Goal: Information Seeking & Learning: Learn about a topic

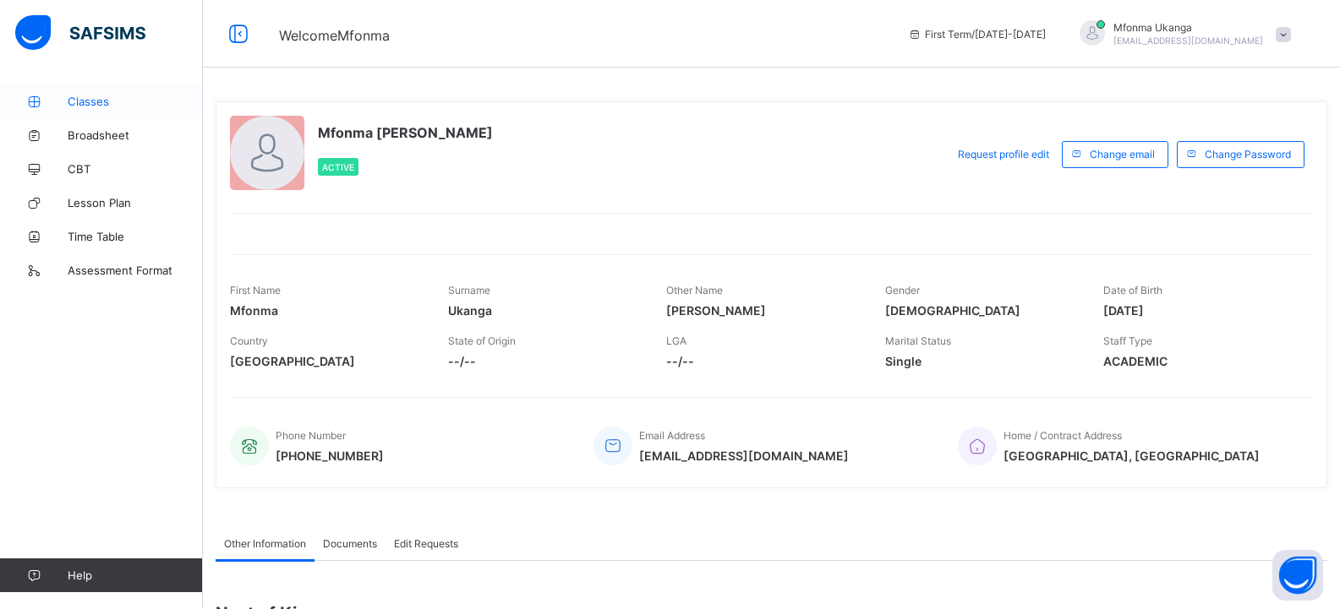
click at [123, 101] on span "Classes" at bounding box center [135, 102] width 135 height 14
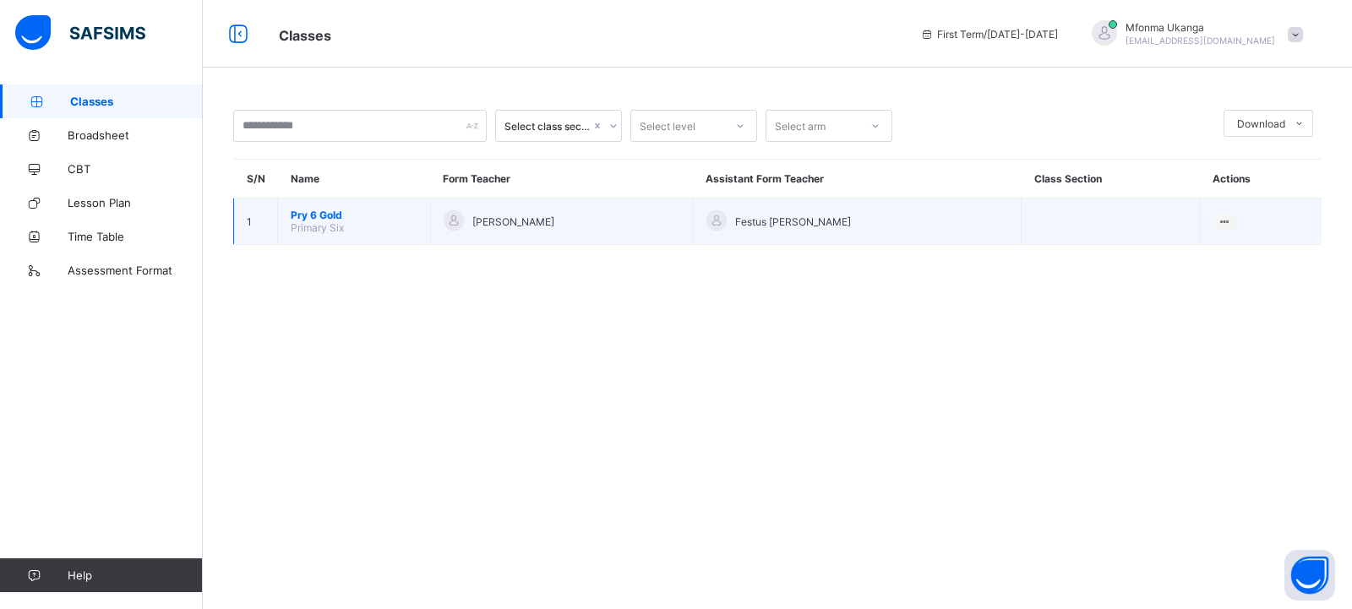
click at [1252, 216] on td "View Class" at bounding box center [1261, 222] width 122 height 46
click at [1220, 249] on div "View Class" at bounding box center [1202, 254] width 52 height 17
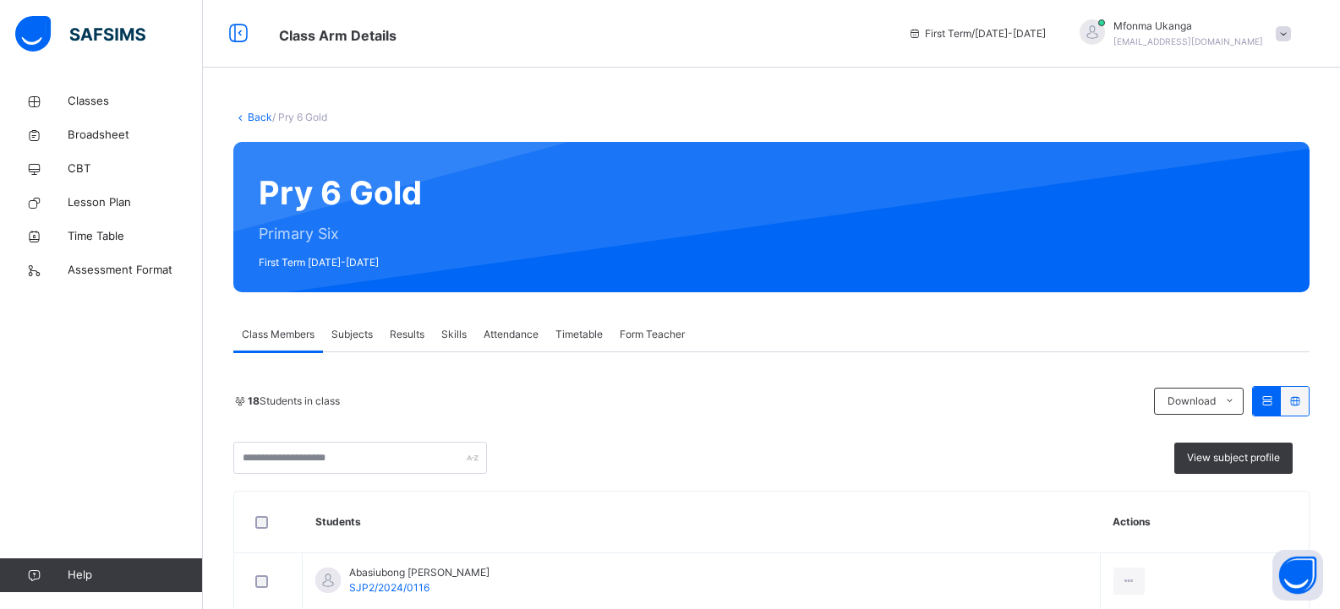
click at [360, 332] on span "Subjects" at bounding box center [351, 334] width 41 height 15
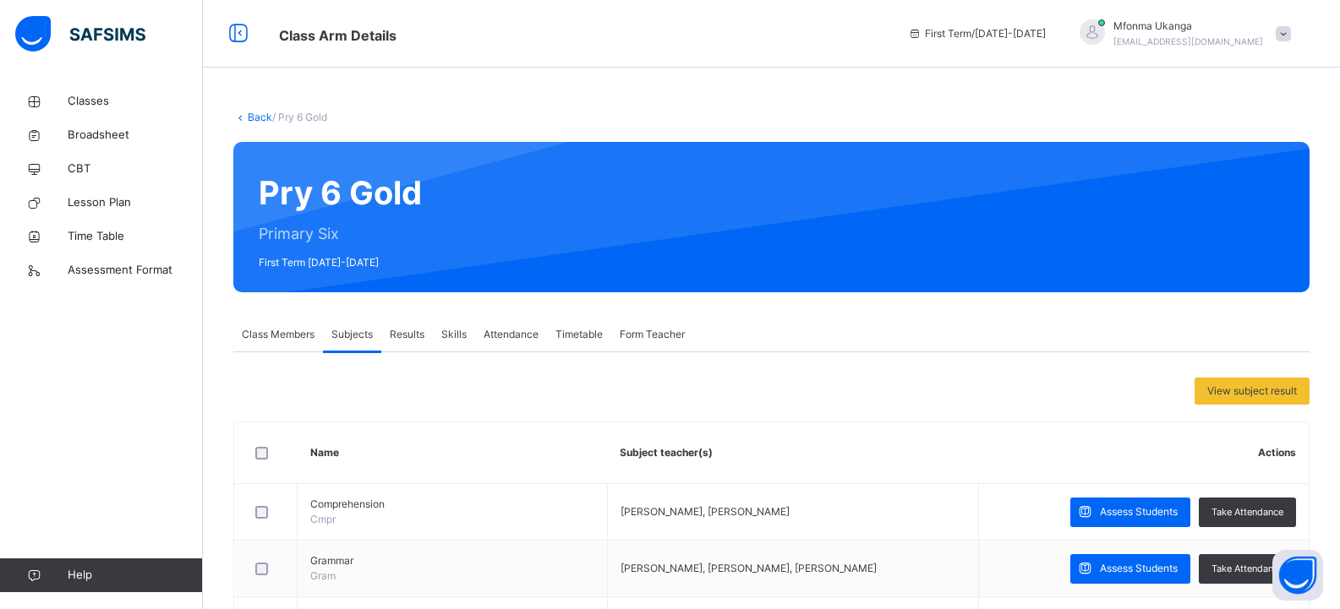
click at [402, 333] on span "Results" at bounding box center [407, 334] width 35 height 15
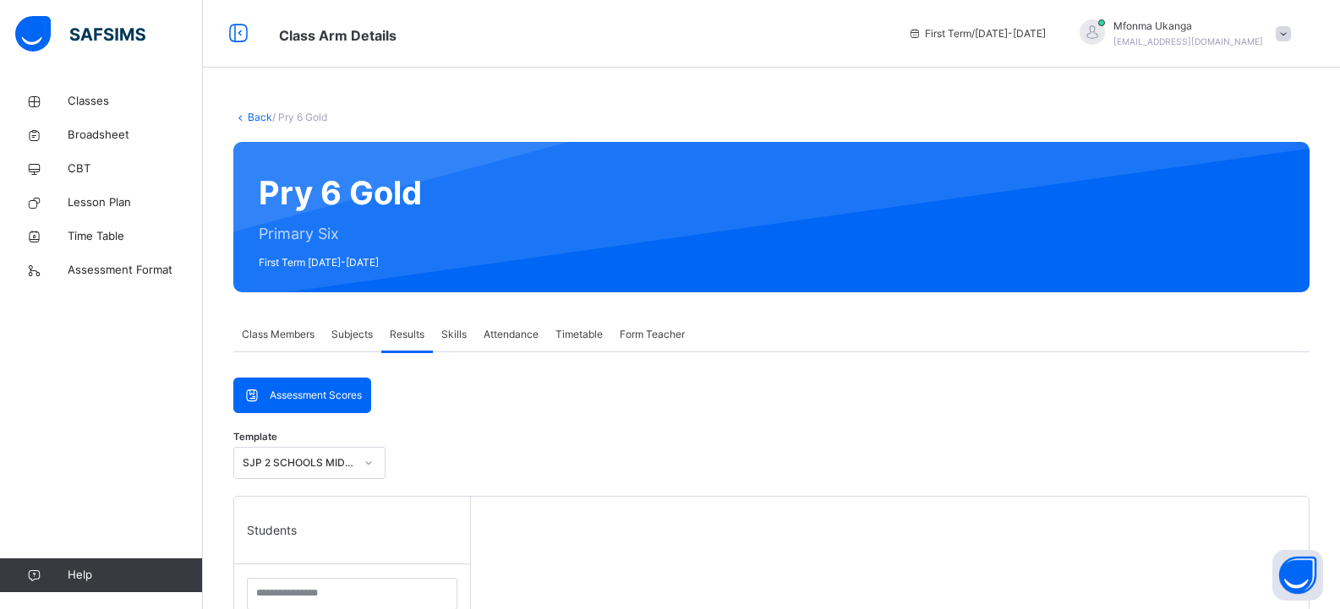
click at [360, 328] on span "Subjects" at bounding box center [351, 334] width 41 height 15
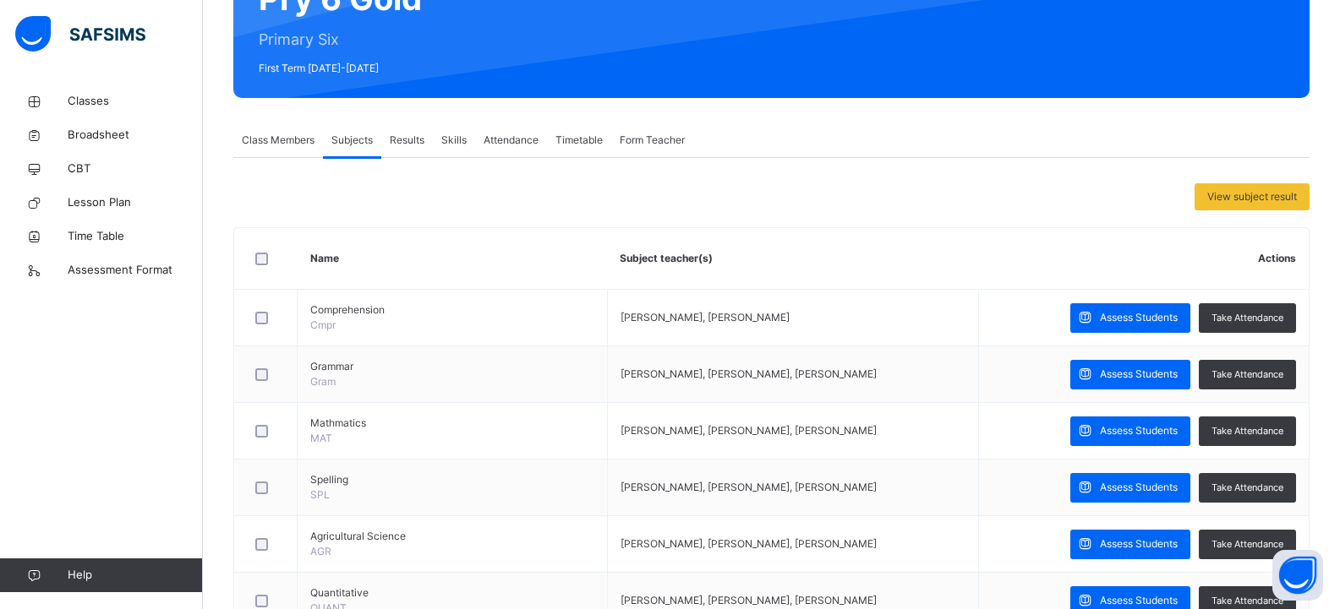
scroll to position [205, 0]
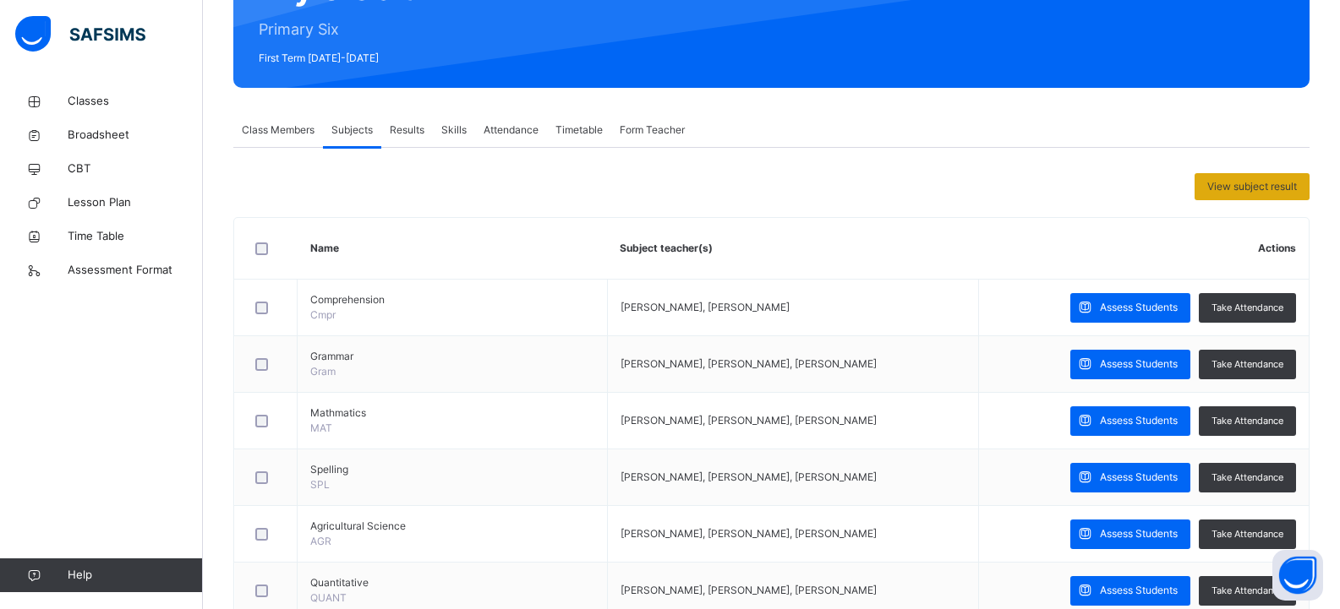
click at [1251, 187] on span "View subject result" at bounding box center [1252, 186] width 90 height 15
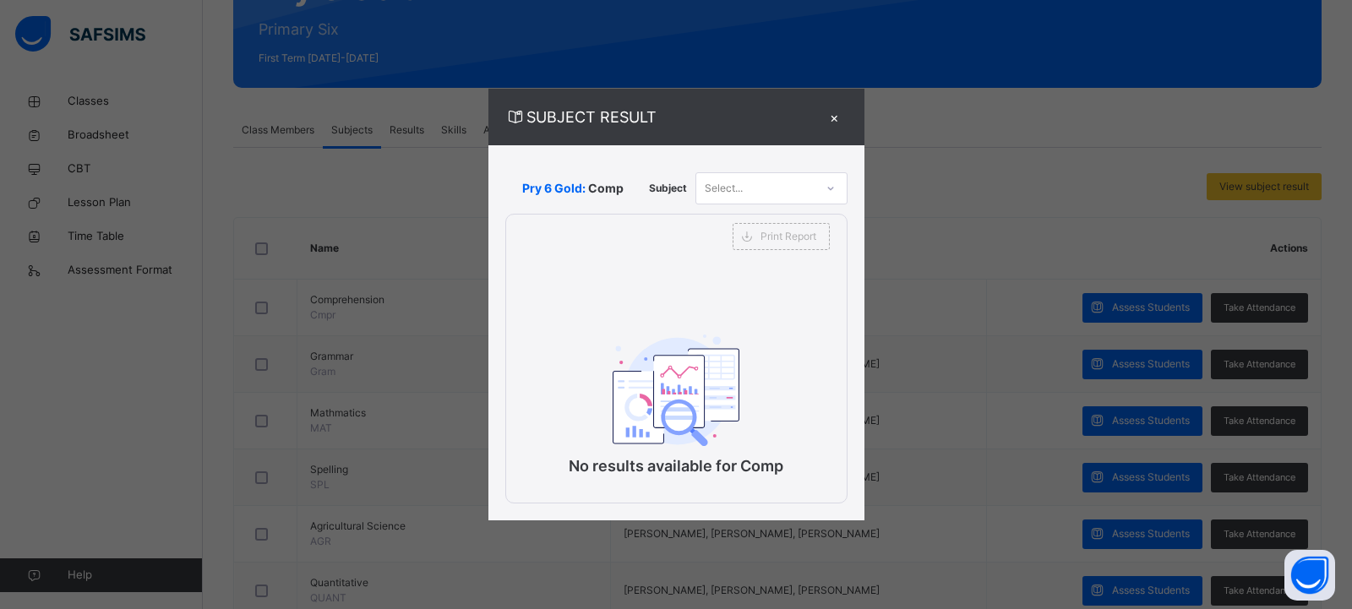
click at [838, 112] on div "×" at bounding box center [834, 117] width 25 height 23
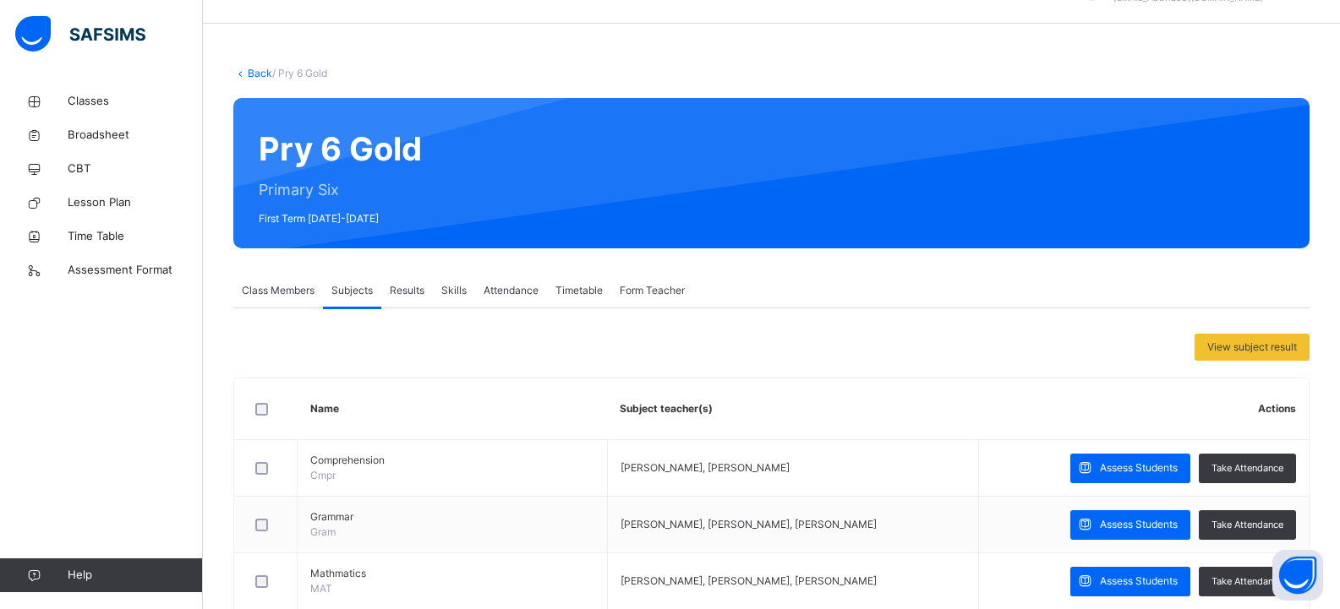
scroll to position [0, 0]
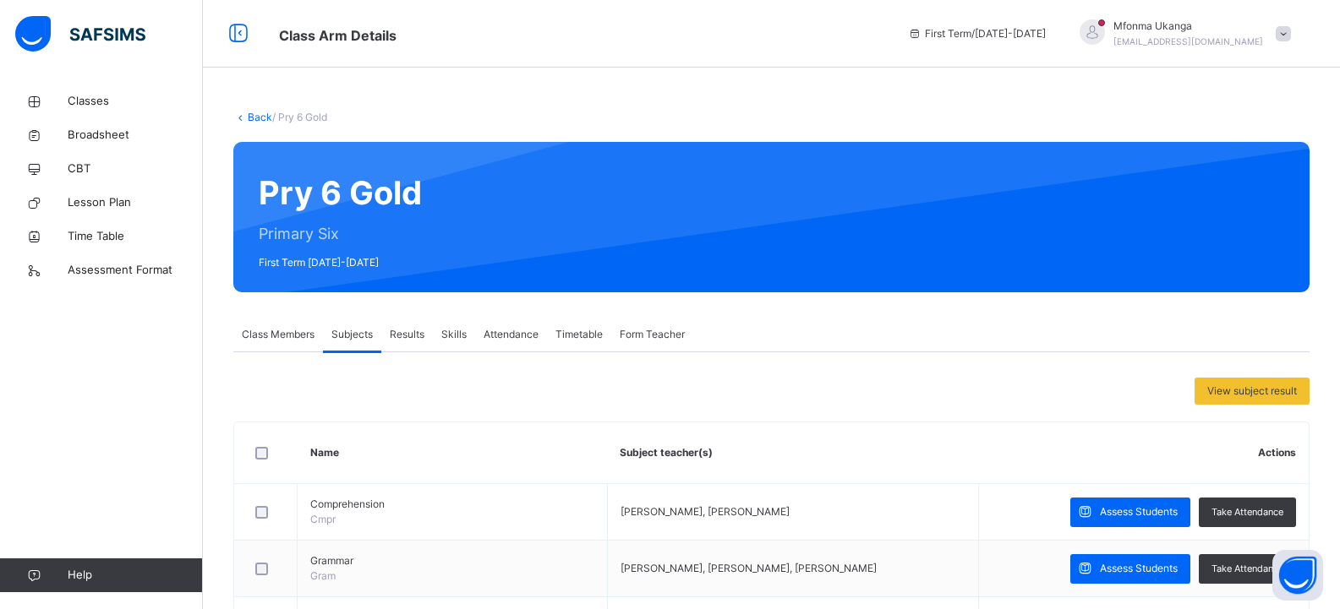
click at [411, 336] on span "Results" at bounding box center [407, 334] width 35 height 15
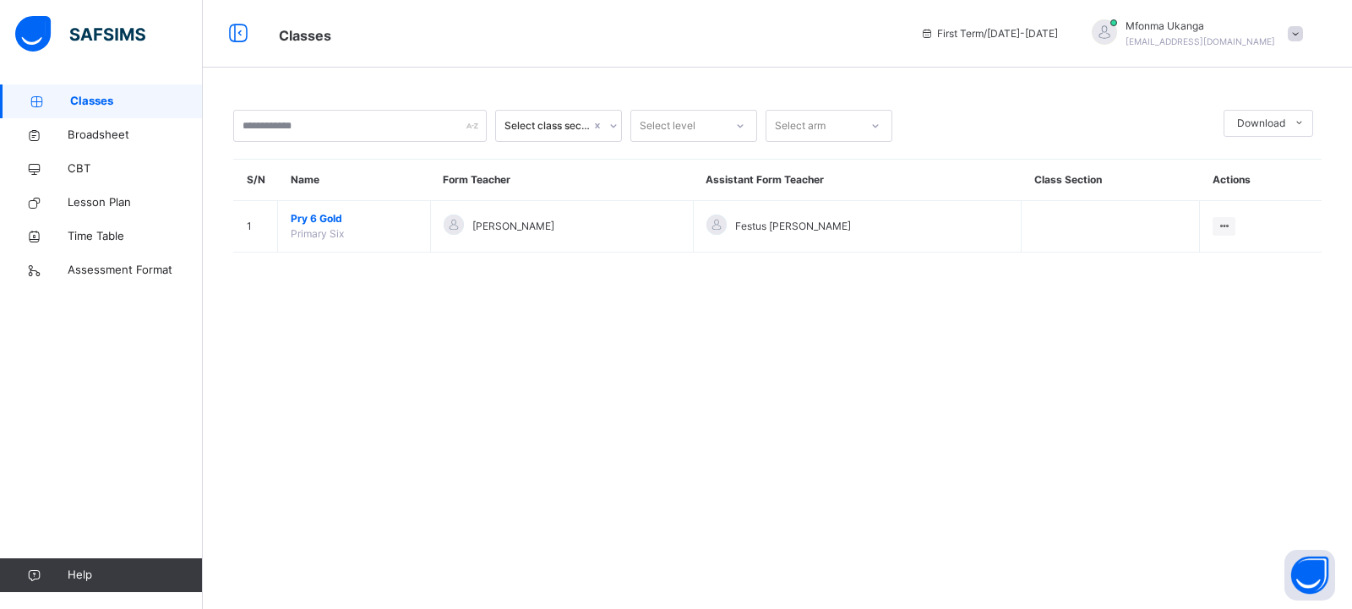
click at [1296, 37] on span at bounding box center [1295, 33] width 15 height 15
click at [1229, 145] on span "Profile" at bounding box center [1249, 142] width 112 height 23
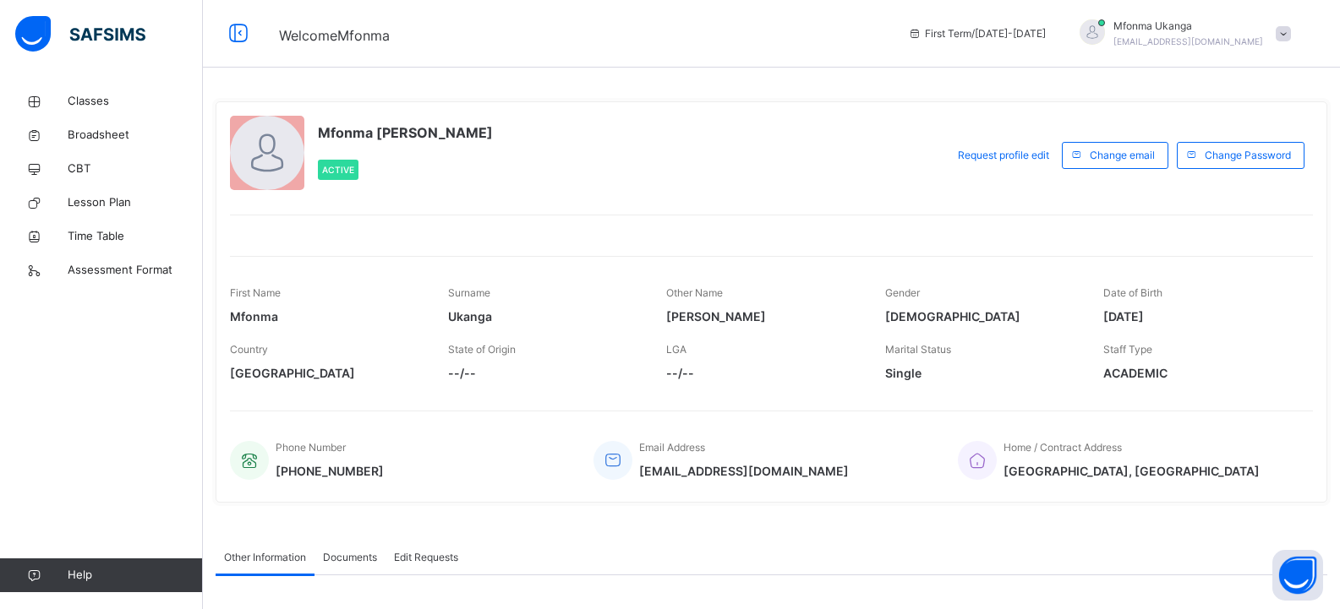
click at [1291, 35] on span at bounding box center [1283, 33] width 15 height 15
click at [1160, 313] on span "[DATE]" at bounding box center [1199, 317] width 193 height 18
drag, startPoint x: 1177, startPoint y: 313, endPoint x: 1157, endPoint y: 287, distance: 32.6
click at [1175, 309] on span "[DATE]" at bounding box center [1199, 317] width 193 height 18
click at [1151, 284] on div "Date of Birth [DEMOGRAPHIC_DATA]" at bounding box center [1199, 305] width 193 height 57
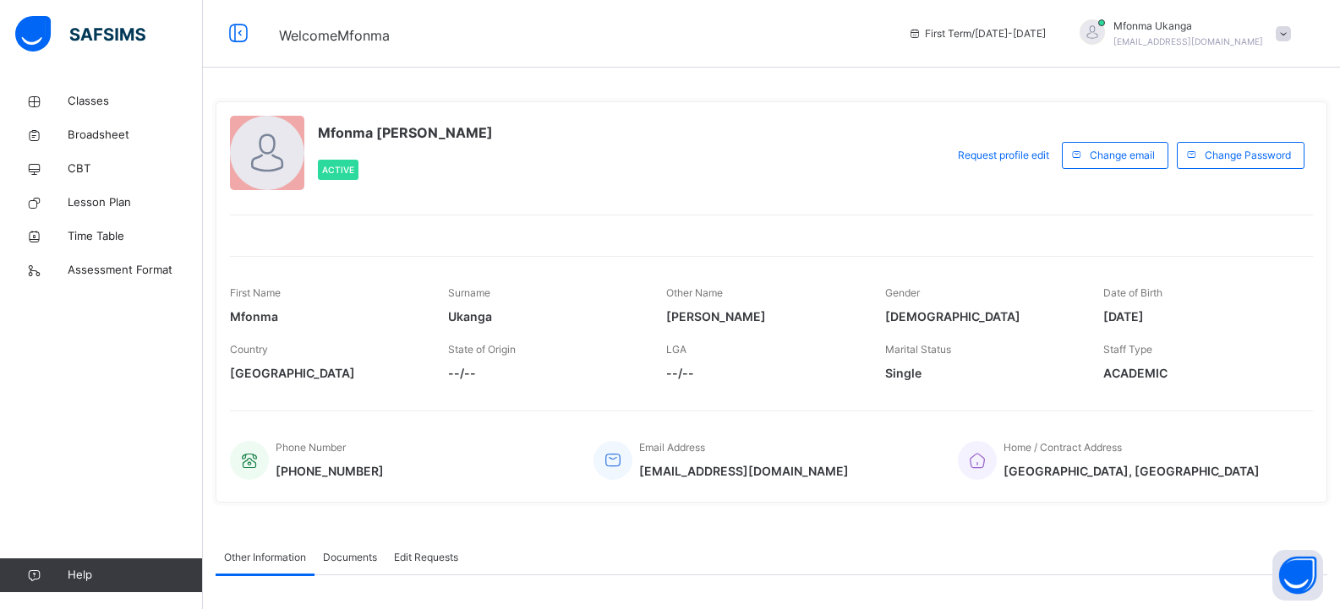
click at [1105, 31] on div at bounding box center [1091, 31] width 25 height 25
click at [1066, 76] on div "Mfonma [PERSON_NAME] Active Request profile edit Change email Change Password F…" at bounding box center [771, 443] width 1137 height 886
click at [85, 98] on span "Classes" at bounding box center [135, 101] width 135 height 17
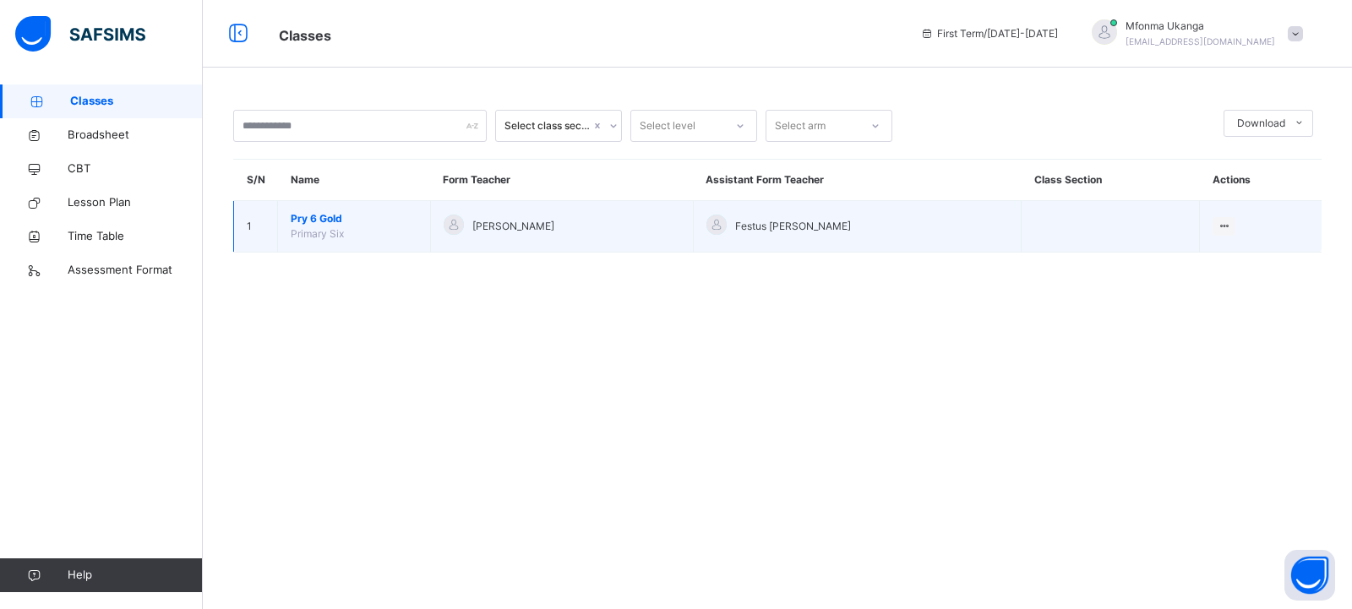
click at [333, 218] on span "Pry 6 Gold" at bounding box center [354, 218] width 127 height 15
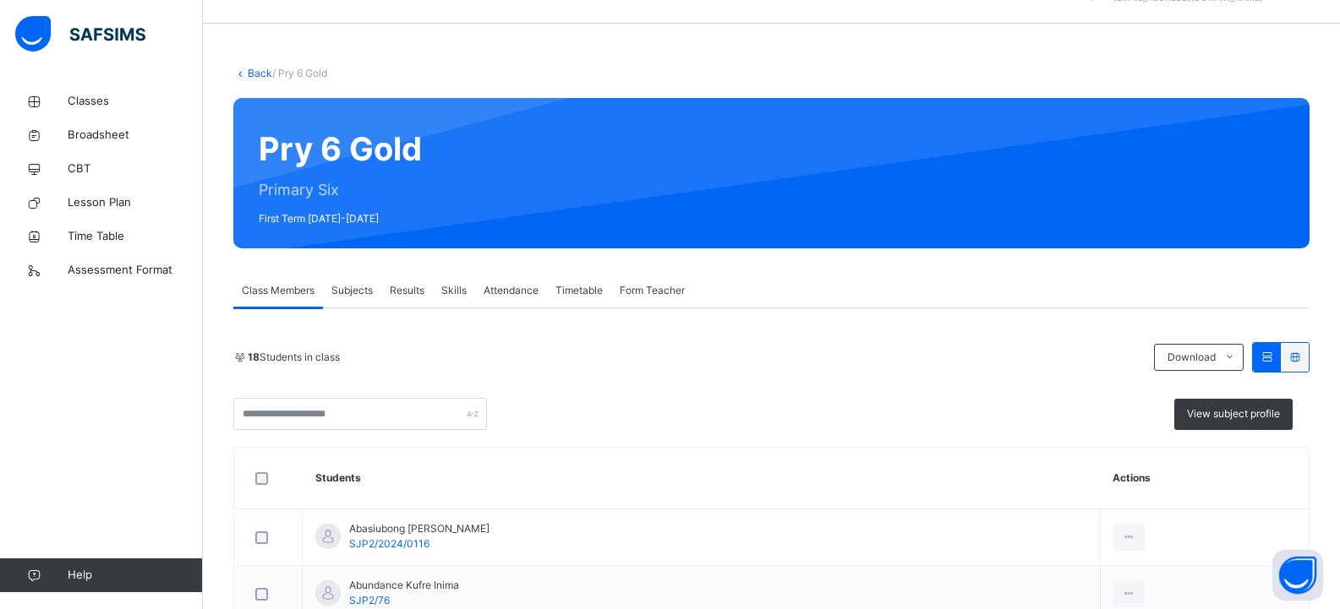
scroll to position [27, 0]
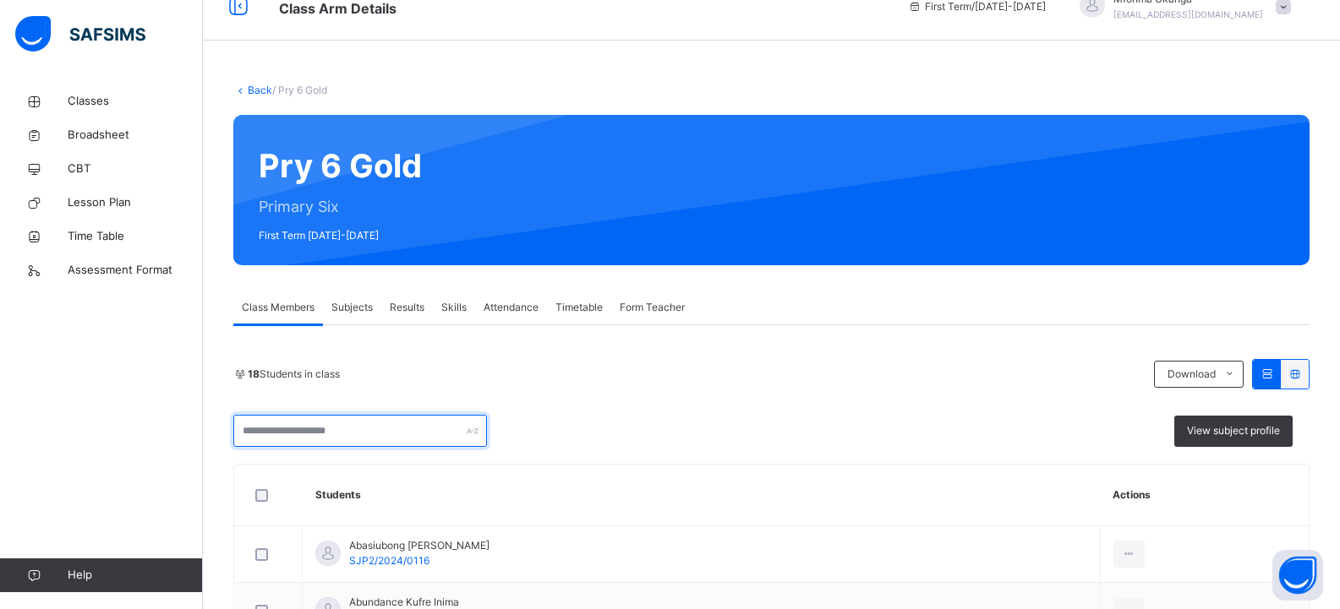
click at [472, 433] on div at bounding box center [360, 431] width 254 height 32
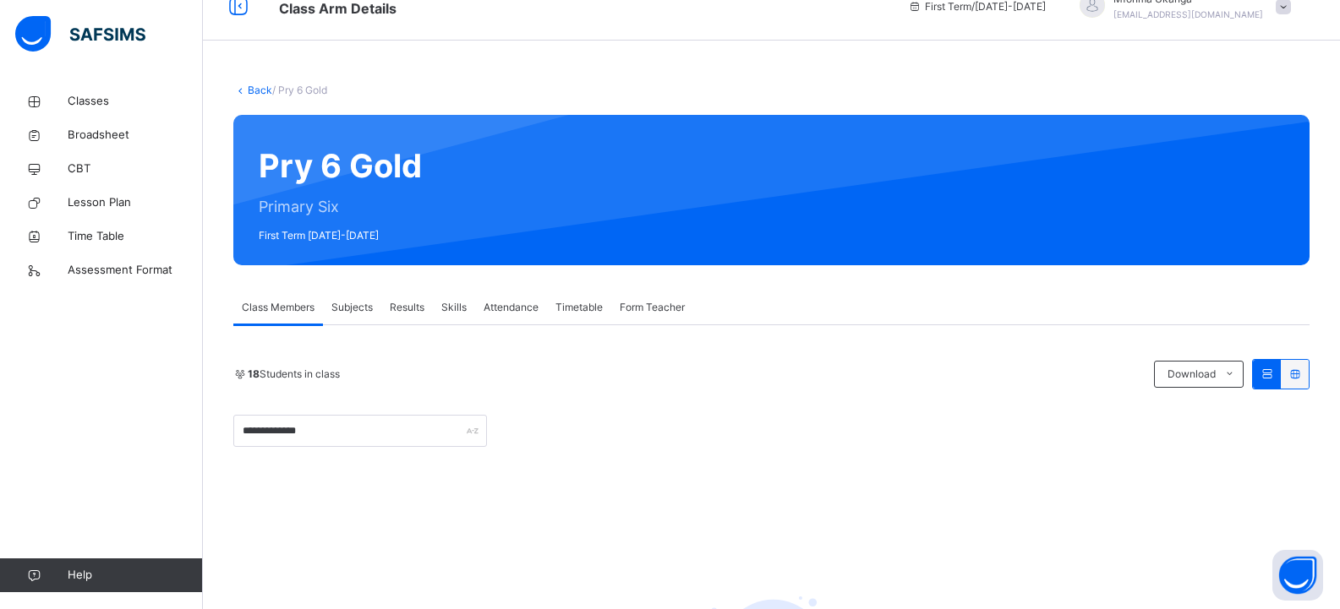
click at [1245, 426] on div "**********" at bounding box center [771, 431] width 1076 height 32
drag, startPoint x: 734, startPoint y: 470, endPoint x: 579, endPoint y: 453, distance: 155.6
click at [655, 468] on div "**********" at bounding box center [771, 575] width 1076 height 433
click at [462, 437] on input "**********" at bounding box center [360, 431] width 254 height 32
type input "*"
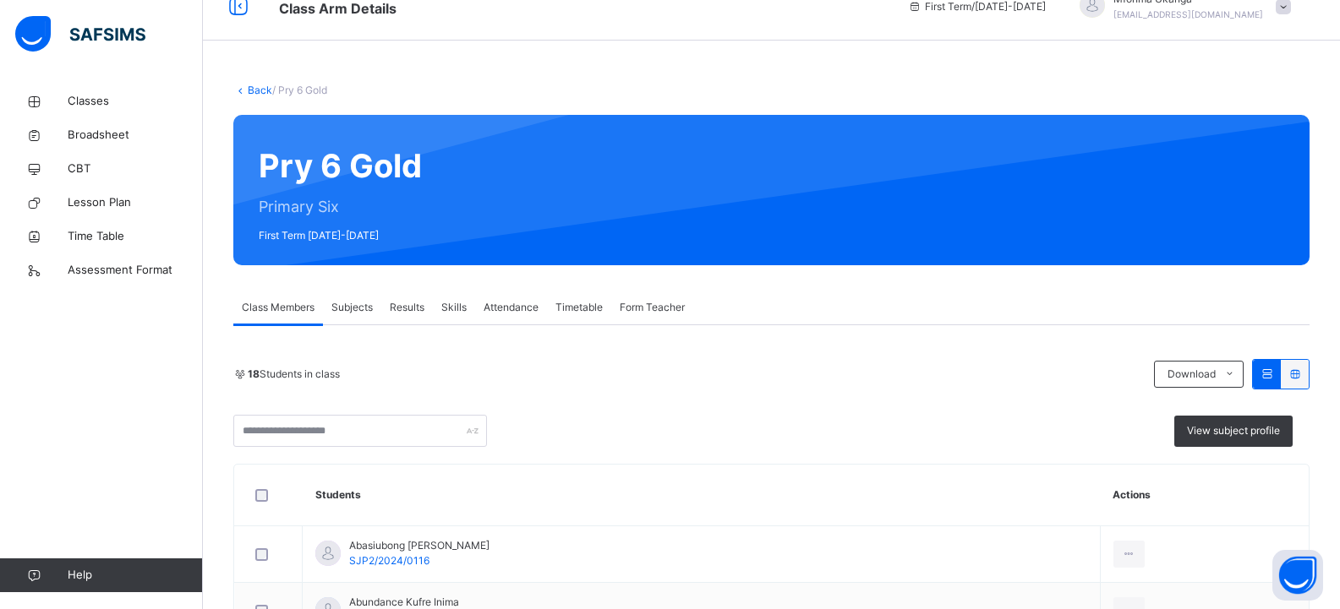
click at [864, 428] on div "View subject profile" at bounding box center [771, 431] width 1076 height 32
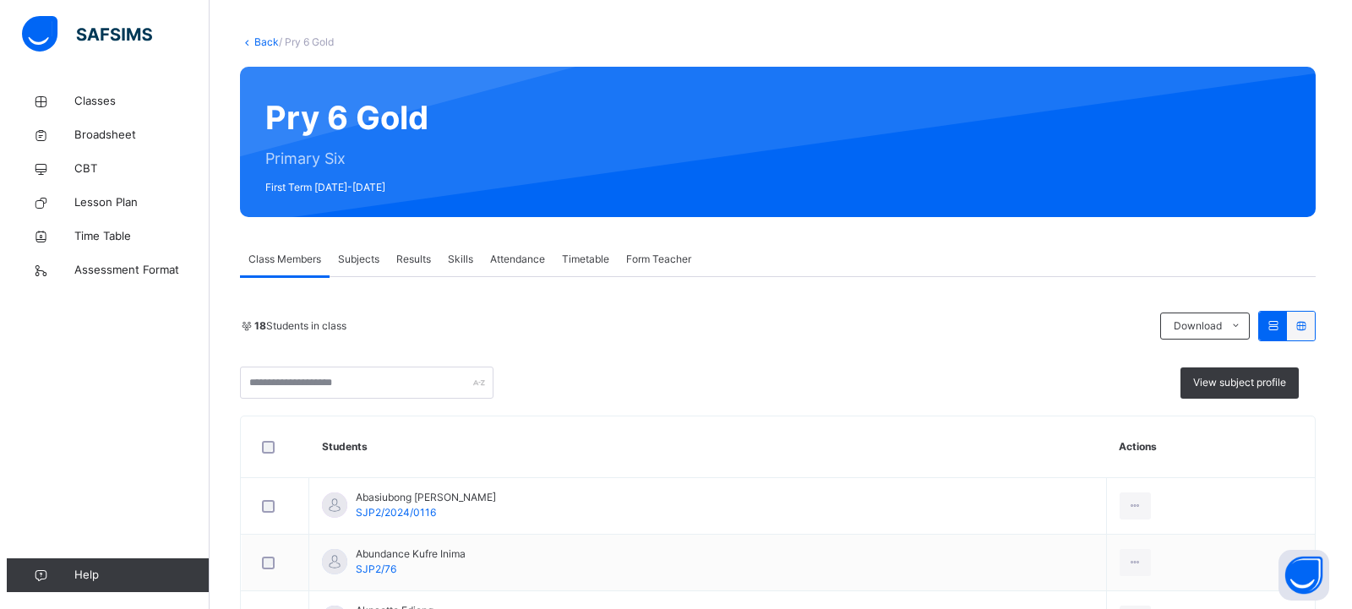
scroll to position [0, 0]
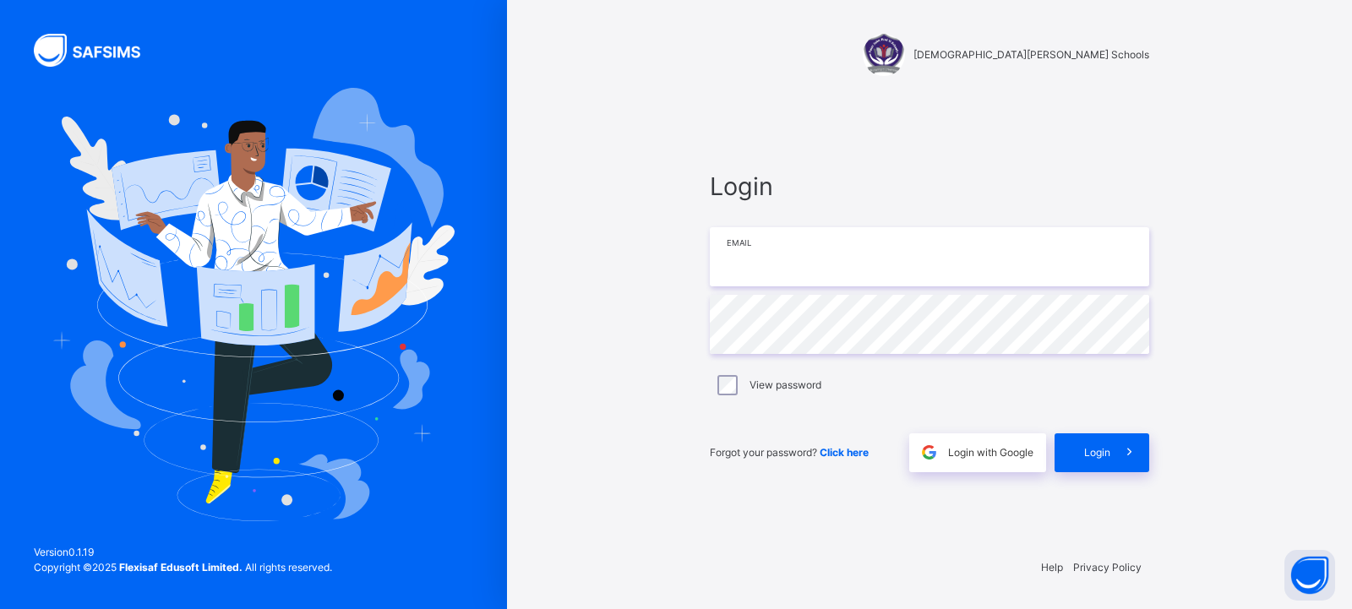
type input "**********"
